Goal: Use online tool/utility: Utilize a website feature to perform a specific function

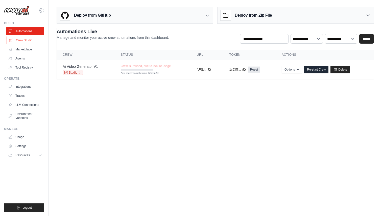
click at [29, 43] on link "Crew Studio" at bounding box center [26, 40] width 38 height 8
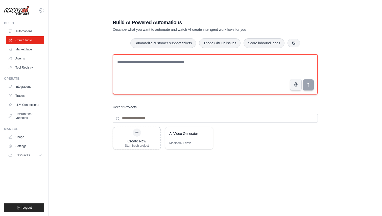
click at [169, 62] on textarea at bounding box center [215, 74] width 205 height 40
type textarea "*"
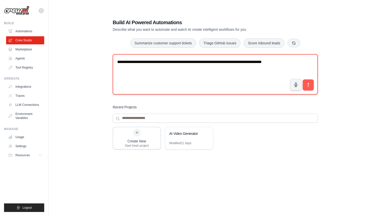
click at [225, 66] on textarea "**********" at bounding box center [215, 74] width 205 height 40
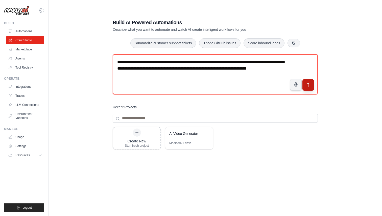
type textarea "**********"
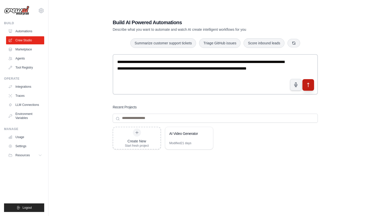
click at [310, 86] on icon "submit" at bounding box center [307, 84] width 5 height 5
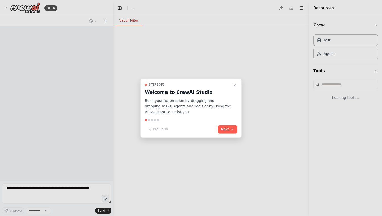
select select "****"
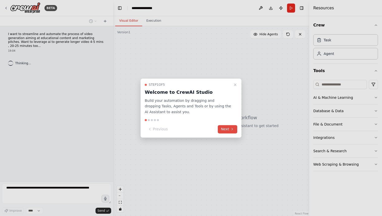
click at [232, 130] on icon at bounding box center [232, 130] width 1 height 2
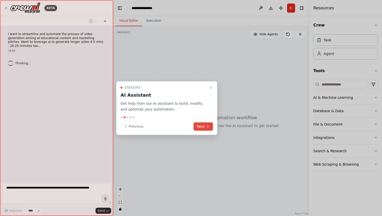
click at [209, 126] on icon at bounding box center [208, 127] width 4 height 4
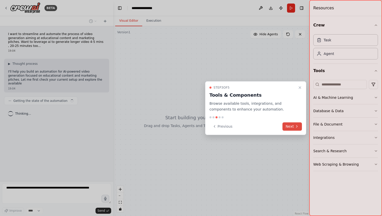
click at [290, 128] on button "Next" at bounding box center [291, 126] width 19 height 8
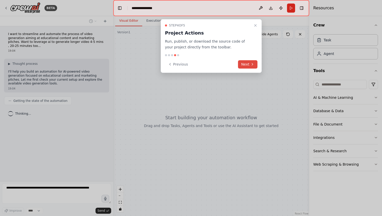
click at [246, 66] on button "Next" at bounding box center [247, 64] width 19 height 8
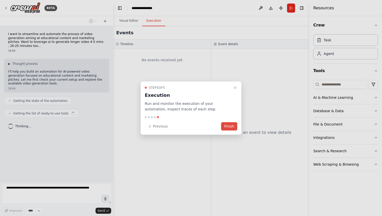
click at [225, 123] on button "Finish" at bounding box center [229, 126] width 16 height 8
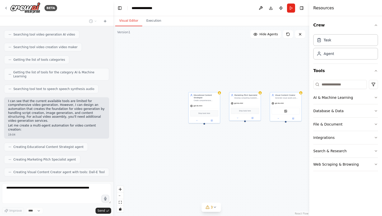
scroll to position [104, 0]
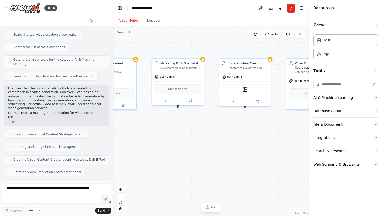
drag, startPoint x: 279, startPoint y: 133, endPoint x: 222, endPoint y: 128, distance: 57.0
click at [222, 128] on div "Educational Content Strategist Create comprehensive educational video scripts f…" at bounding box center [211, 121] width 196 height 190
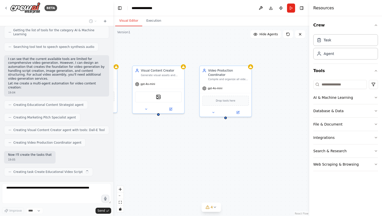
scroll to position [138, 0]
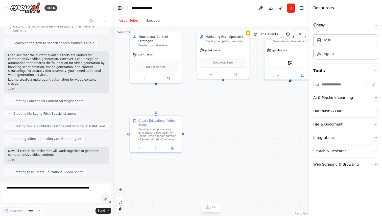
drag, startPoint x: 222, startPoint y: 128, endPoint x: 261, endPoint y: 103, distance: 45.8
click at [261, 103] on div ".deletable-edge-delete-btn { width: 20px; height: 20px; border: 0px solid #ffff…" at bounding box center [211, 121] width 196 height 190
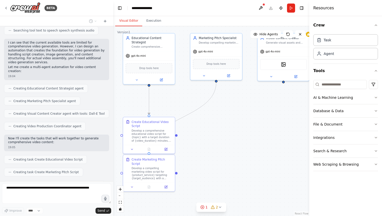
scroll to position [163, 0]
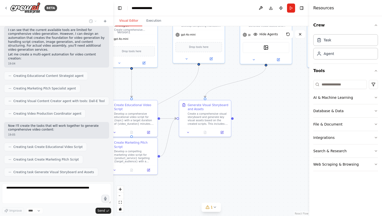
drag, startPoint x: 275, startPoint y: 153, endPoint x: 258, endPoint y: 137, distance: 24.3
click at [258, 137] on div ".deletable-edge-delete-btn { width: 20px; height: 20px; border: 0px solid #ffff…" at bounding box center [211, 121] width 196 height 190
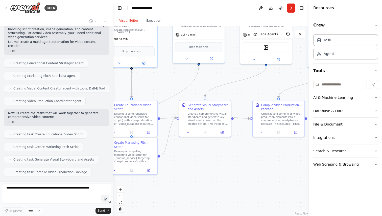
scroll to position [188, 0]
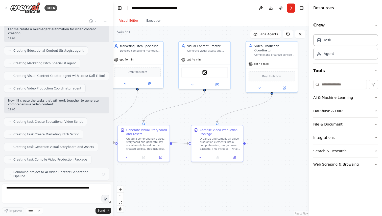
drag, startPoint x: 246, startPoint y: 152, endPoint x: 185, endPoint y: 177, distance: 66.2
click at [185, 177] on div ".deletable-edge-delete-btn { width: 20px; height: 20px; border: 0px solid #ffff…" at bounding box center [211, 121] width 196 height 190
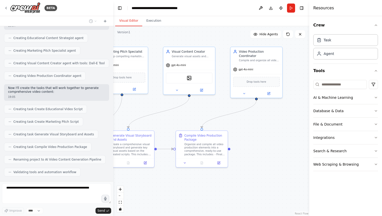
drag, startPoint x: 203, startPoint y: 182, endPoint x: 188, endPoint y: 187, distance: 16.4
click at [188, 187] on div ".deletable-edge-delete-btn { width: 20px; height: 20px; border: 0px solid #ffff…" at bounding box center [211, 121] width 196 height 190
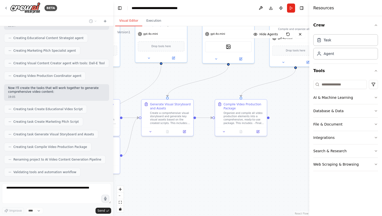
drag, startPoint x: 258, startPoint y: 143, endPoint x: 297, endPoint y: 112, distance: 50.1
click at [297, 112] on div ".deletable-edge-delete-btn { width: 20px; height: 20px; border: 0px solid #ffff…" at bounding box center [211, 121] width 196 height 190
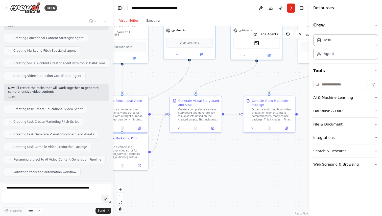
drag, startPoint x: 194, startPoint y: 187, endPoint x: 226, endPoint y: 182, distance: 33.1
click at [226, 182] on div ".deletable-edge-delete-btn { width: 20px; height: 20px; border: 0px solid #ffff…" at bounding box center [211, 121] width 196 height 190
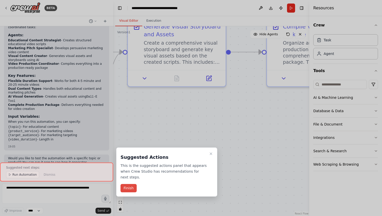
click at [128, 187] on button "Finish" at bounding box center [128, 188] width 16 height 8
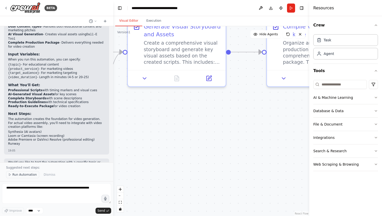
scroll to position [449, 0]
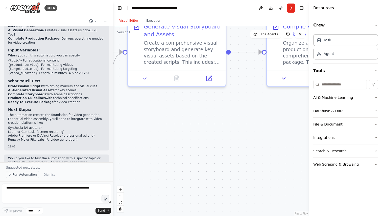
click at [22, 174] on span "Run Automation" at bounding box center [24, 175] width 24 height 4
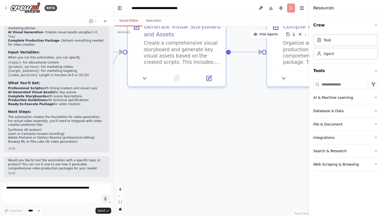
scroll to position [430, 0]
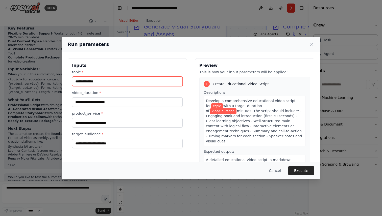
click at [128, 81] on input "topic *" at bounding box center [127, 82] width 111 height 10
type input "**********"
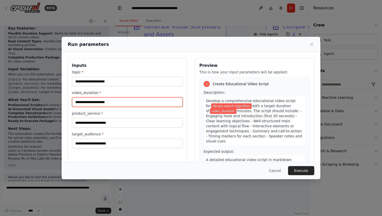
click at [97, 101] on input "video_duration *" at bounding box center [127, 102] width 111 height 10
type input "**"
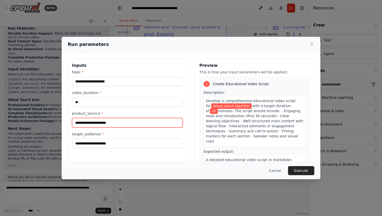
click at [98, 119] on input "product_service *" at bounding box center [127, 123] width 111 height 10
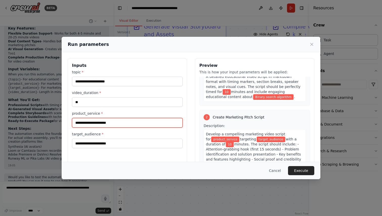
scroll to position [100, 0]
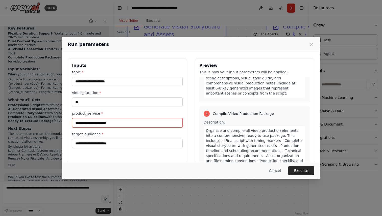
type input "*"
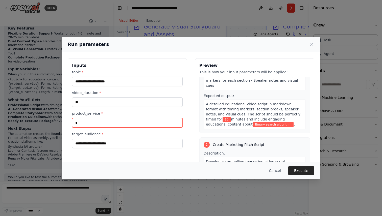
scroll to position [0, 0]
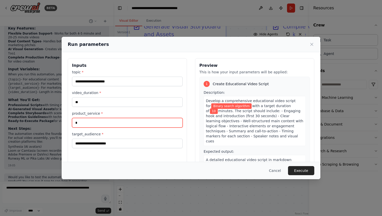
click at [133, 123] on input "*" at bounding box center [127, 123] width 111 height 10
type input "**********"
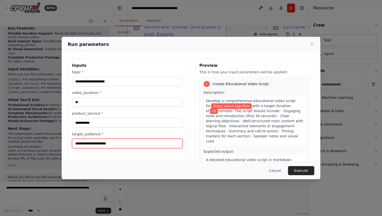
click at [122, 142] on input "target_audience *" at bounding box center [127, 144] width 111 height 10
type input "********"
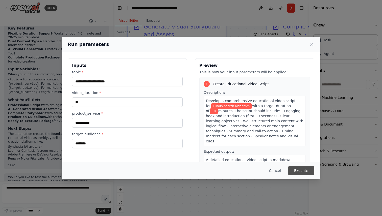
click at [306, 169] on button "Execute" at bounding box center [301, 170] width 26 height 9
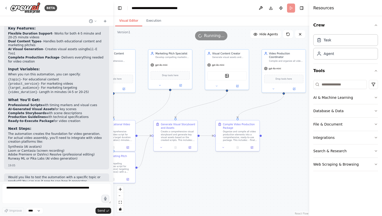
drag, startPoint x: 255, startPoint y: 129, endPoint x: 221, endPoint y: 169, distance: 52.3
click at [221, 169] on div ".deletable-edge-delete-btn { width: 20px; height: 20px; border: 0px solid #ffff…" at bounding box center [211, 121] width 196 height 190
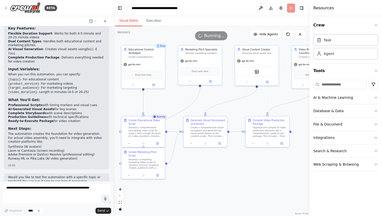
drag, startPoint x: 220, startPoint y: 172, endPoint x: 250, endPoint y: 168, distance: 30.1
click at [250, 168] on div ".deletable-edge-delete-btn { width: 20px; height: 20px; border: 0px solid #ffff…" at bounding box center [211, 121] width 196 height 190
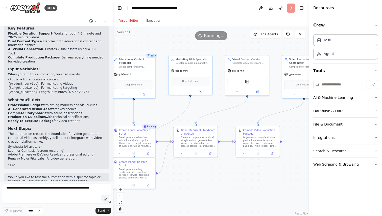
drag, startPoint x: 250, startPoint y: 168, endPoint x: 240, endPoint y: 178, distance: 13.9
click at [240, 178] on div ".deletable-edge-delete-btn { width: 20px; height: 20px; border: 0px solid #ffff…" at bounding box center [211, 121] width 196 height 190
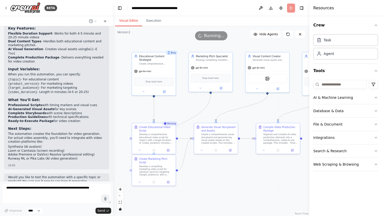
drag, startPoint x: 199, startPoint y: 188, endPoint x: 219, endPoint y: 184, distance: 20.5
click at [219, 184] on div ".deletable-edge-delete-btn { width: 20px; height: 20px; border: 0px solid #ffff…" at bounding box center [211, 121] width 196 height 190
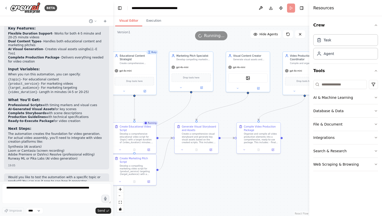
drag, startPoint x: 251, startPoint y: 179, endPoint x: 232, endPoint y: 178, distance: 19.2
click at [232, 178] on div ".deletable-edge-delete-btn { width: 20px; height: 20px; border: 0px solid #ffff…" at bounding box center [211, 121] width 196 height 190
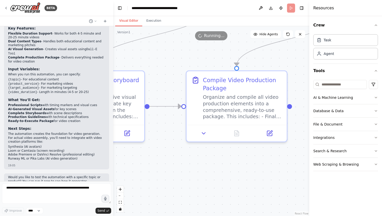
drag, startPoint x: 275, startPoint y: 163, endPoint x: 230, endPoint y: 167, distance: 45.4
click at [230, 167] on div ".deletable-edge-delete-btn { width: 20px; height: 20px; border: 0px solid #ffff…" at bounding box center [211, 121] width 196 height 190
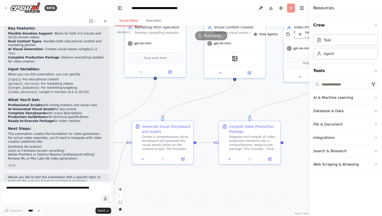
drag, startPoint x: 181, startPoint y: 179, endPoint x: 210, endPoint y: 186, distance: 29.9
click at [210, 186] on div ".deletable-edge-delete-btn { width: 20px; height: 20px; border: 0px solid #ffff…" at bounding box center [211, 121] width 196 height 190
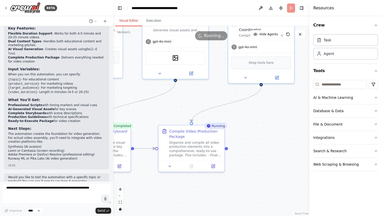
scroll to position [449, 0]
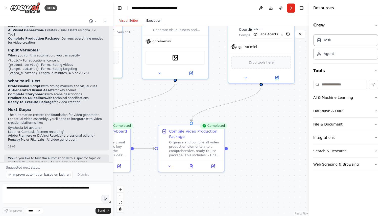
click at [154, 19] on button "Execution" at bounding box center [153, 21] width 23 height 11
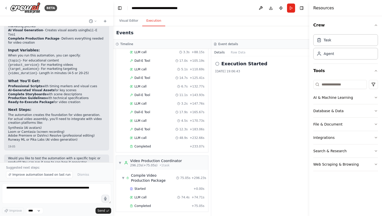
scroll to position [368, 0]
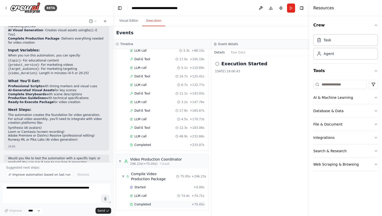
click at [142, 203] on span "Completed" at bounding box center [142, 205] width 16 height 4
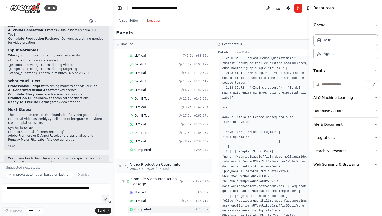
scroll to position [0, 0]
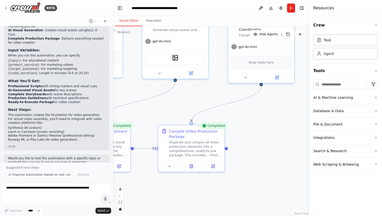
click at [122, 21] on button "Visual Editor" at bounding box center [128, 21] width 27 height 11
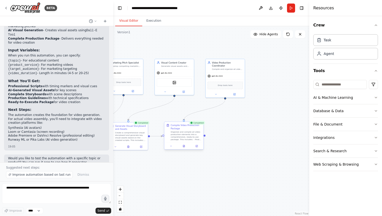
click at [182, 135] on div "Organize and compile all video production elements into a comprehensive, ready-…" at bounding box center [186, 136] width 31 height 10
click at [170, 148] on button at bounding box center [171, 146] width 11 height 4
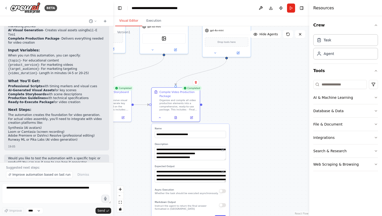
drag, startPoint x: 248, startPoint y: 176, endPoint x: 239, endPoint y: 150, distance: 26.9
click at [239, 150] on div ".deletable-edge-delete-btn { width: 20px; height: 20px; border: 0px solid #ffff…" at bounding box center [211, 121] width 196 height 190
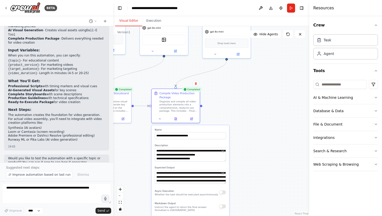
click at [239, 150] on div ".deletable-edge-delete-btn { width: 20px; height: 20px; border: 0px solid #ffff…" at bounding box center [211, 121] width 196 height 190
click at [299, 33] on icon at bounding box center [300, 34] width 4 height 4
